Goal: Register for event/course

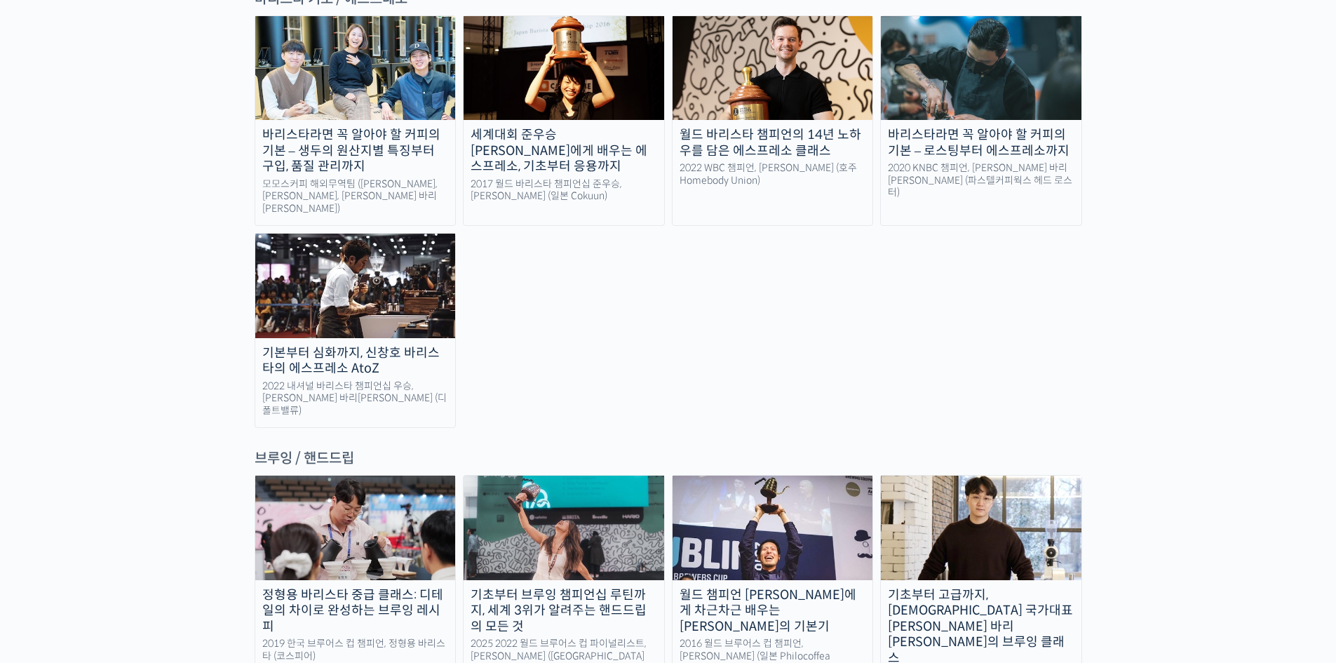
scroll to position [2104, 0]
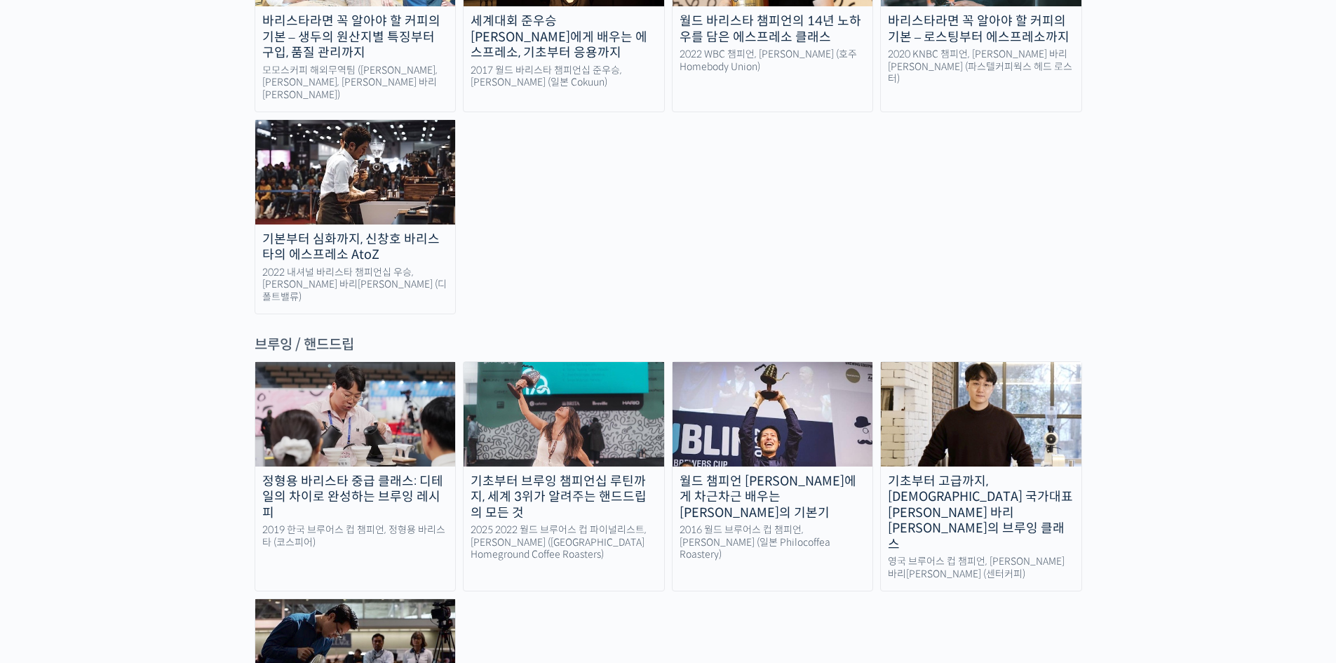
click at [764, 420] on link "월드 챔피언 테츠 카스야에게 차근차근 배우는 브루잉의 기본기 2016 월드 브루어스 컵 챔피언, 테츠 카스야 (일본 Philocoffea Ro…" at bounding box center [773, 476] width 202 height 230
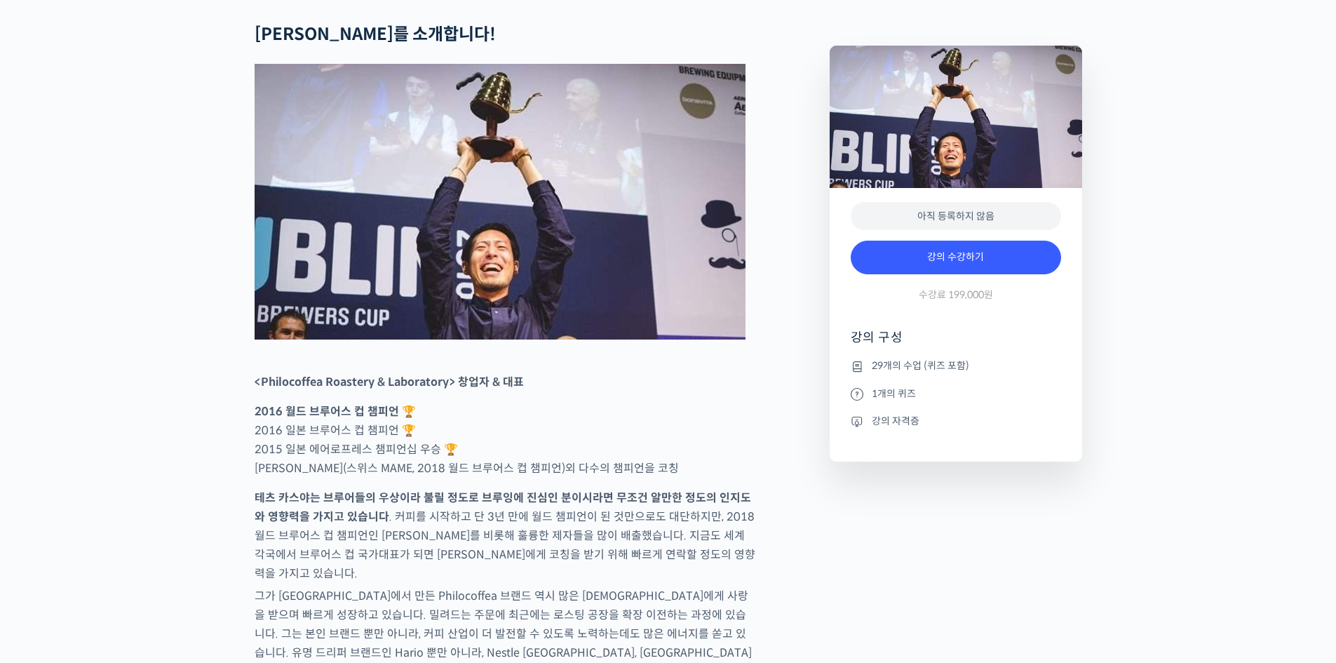
scroll to position [561, 0]
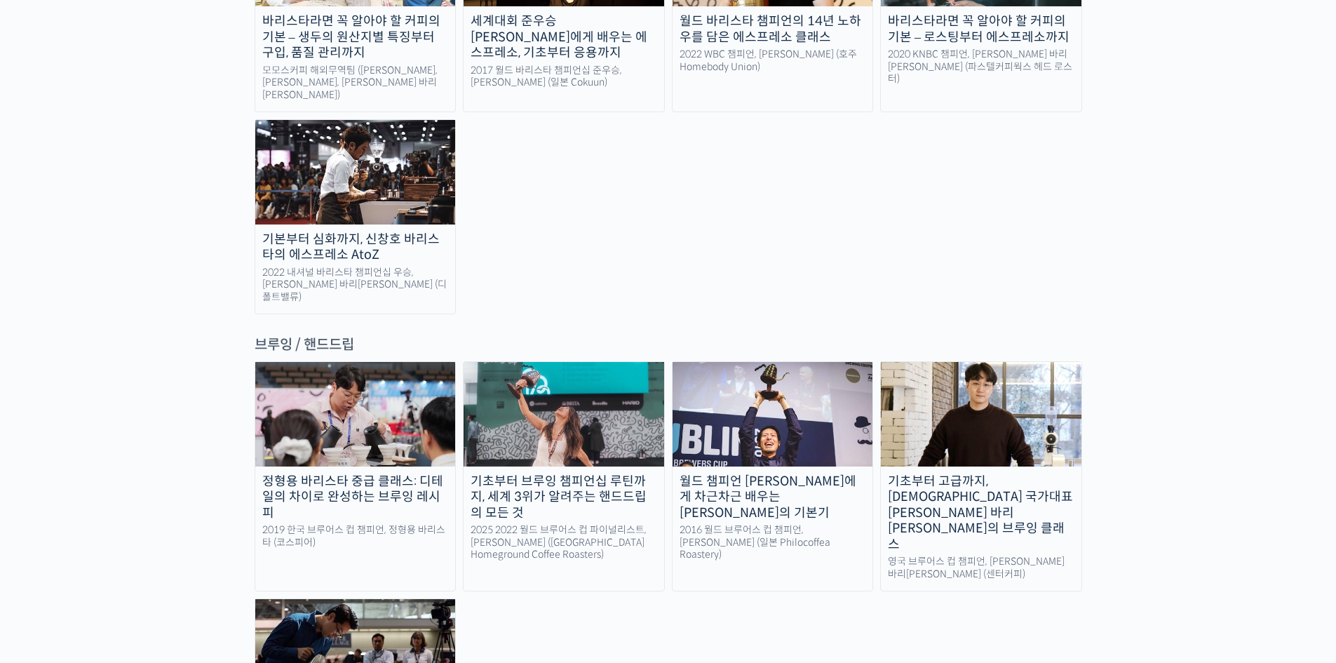
click at [919, 555] on div "영국 브루어스 컵 챔피언, [PERSON_NAME] 바리[PERSON_NAME] (센터커피)" at bounding box center [981, 567] width 201 height 25
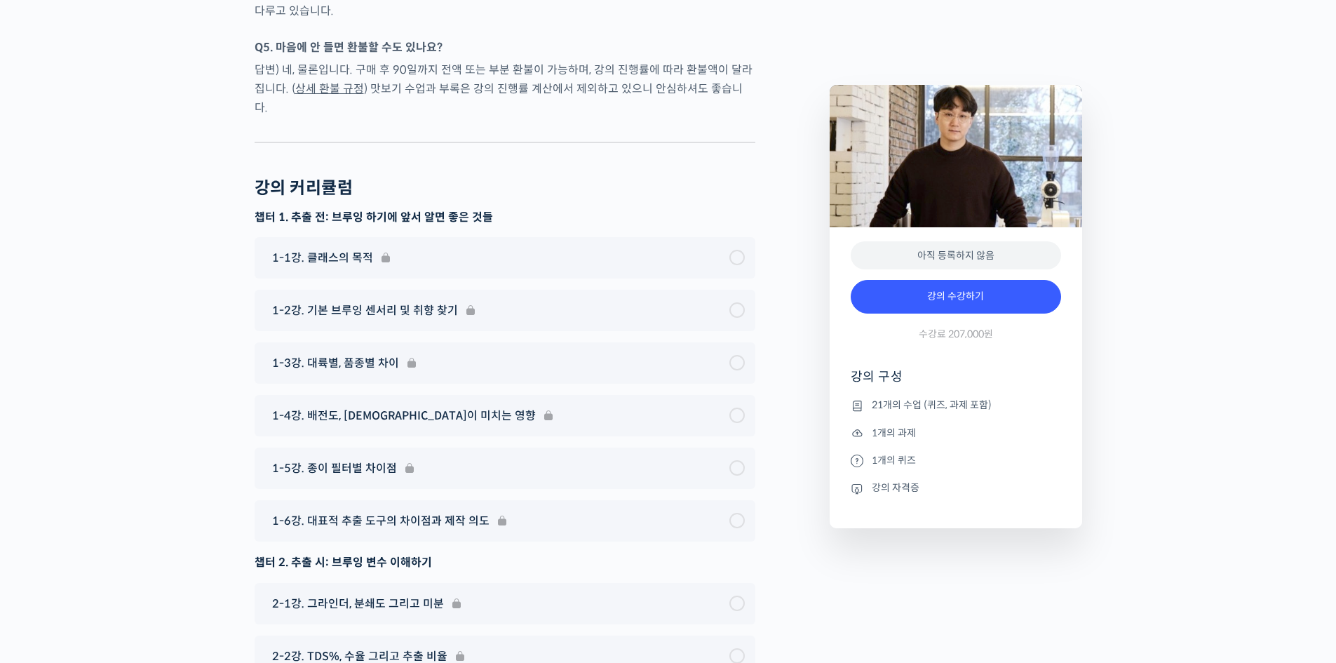
scroll to position [6662, 0]
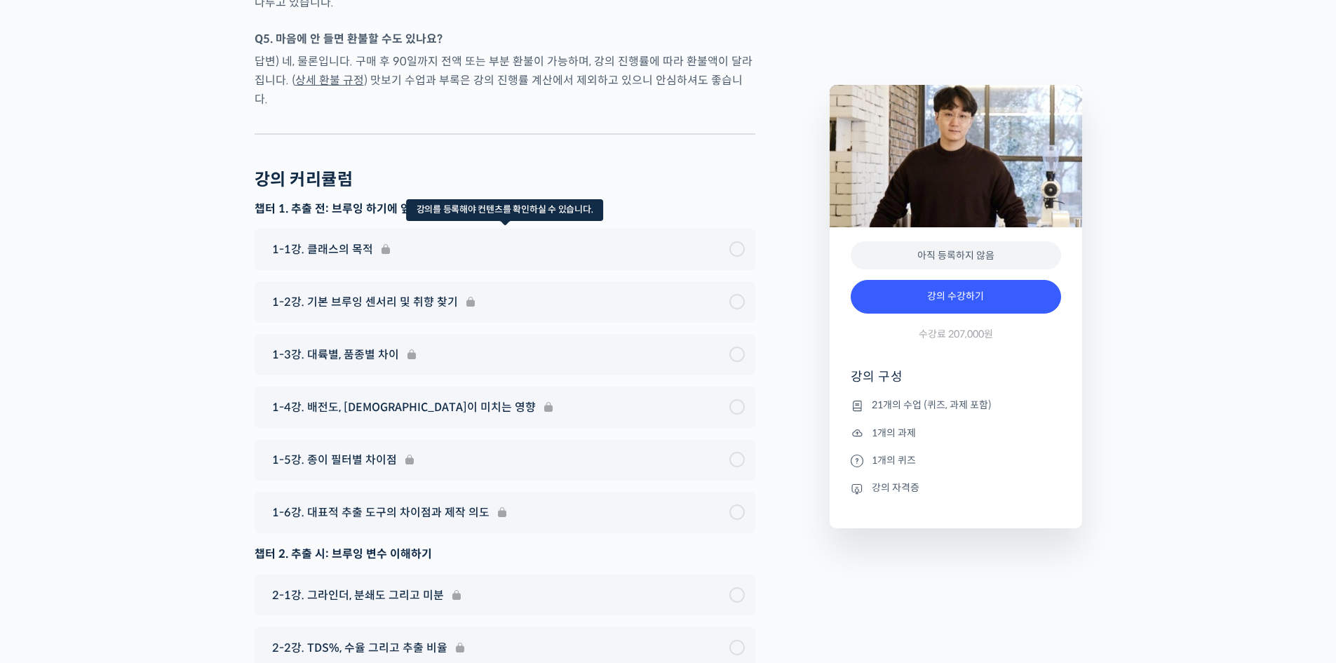
click at [515, 229] on div "1-1강. 클래스의 목적" at bounding box center [505, 249] width 501 height 41
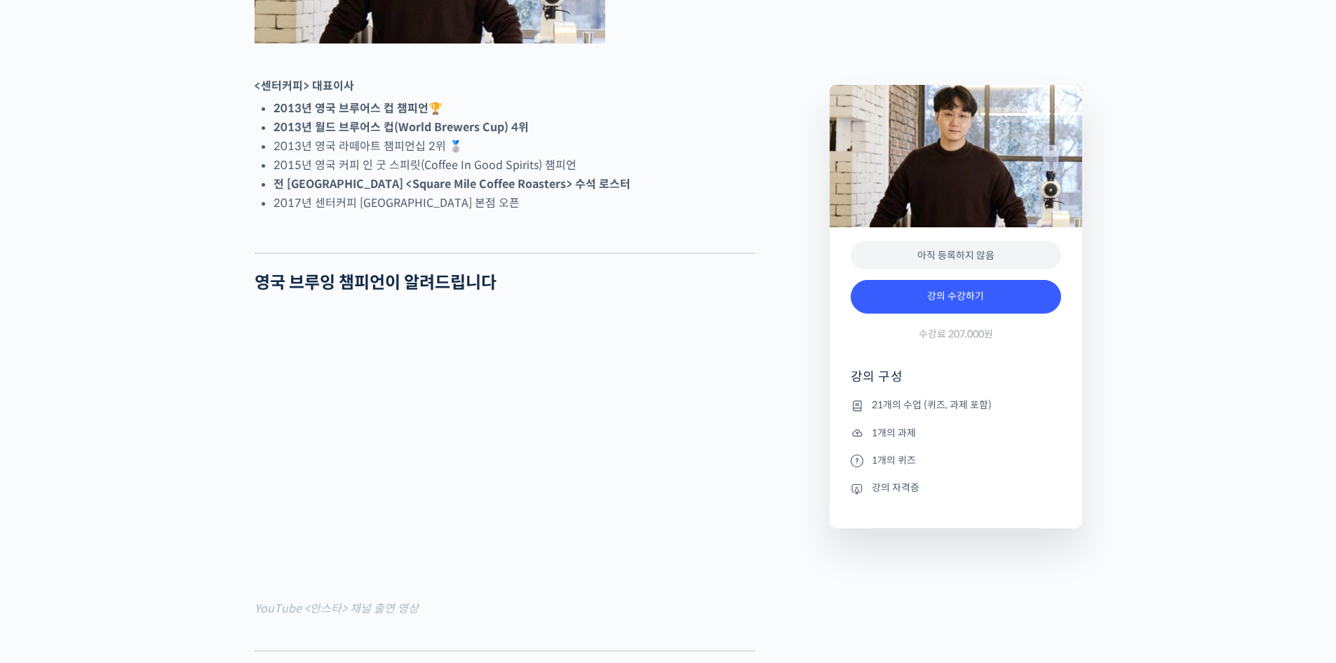
scroll to position [0, 0]
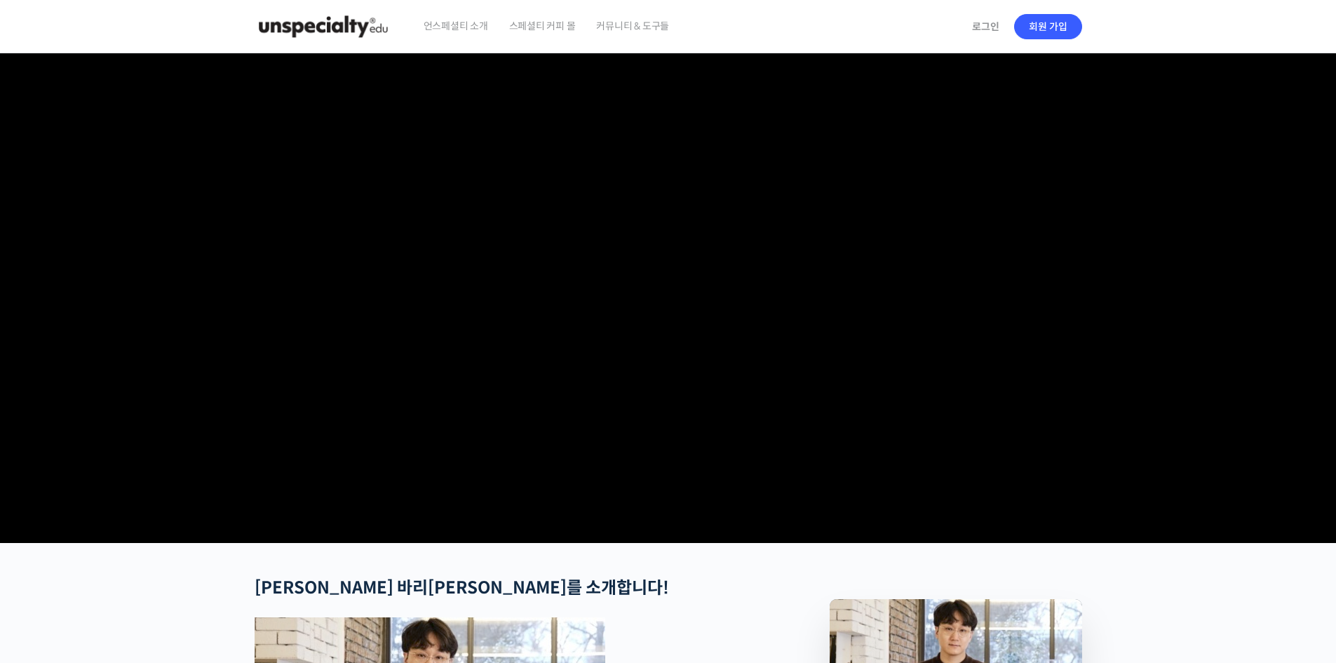
drag, startPoint x: 188, startPoint y: 526, endPoint x: 206, endPoint y: 259, distance: 267.1
